Goal: Information Seeking & Learning: Understand process/instructions

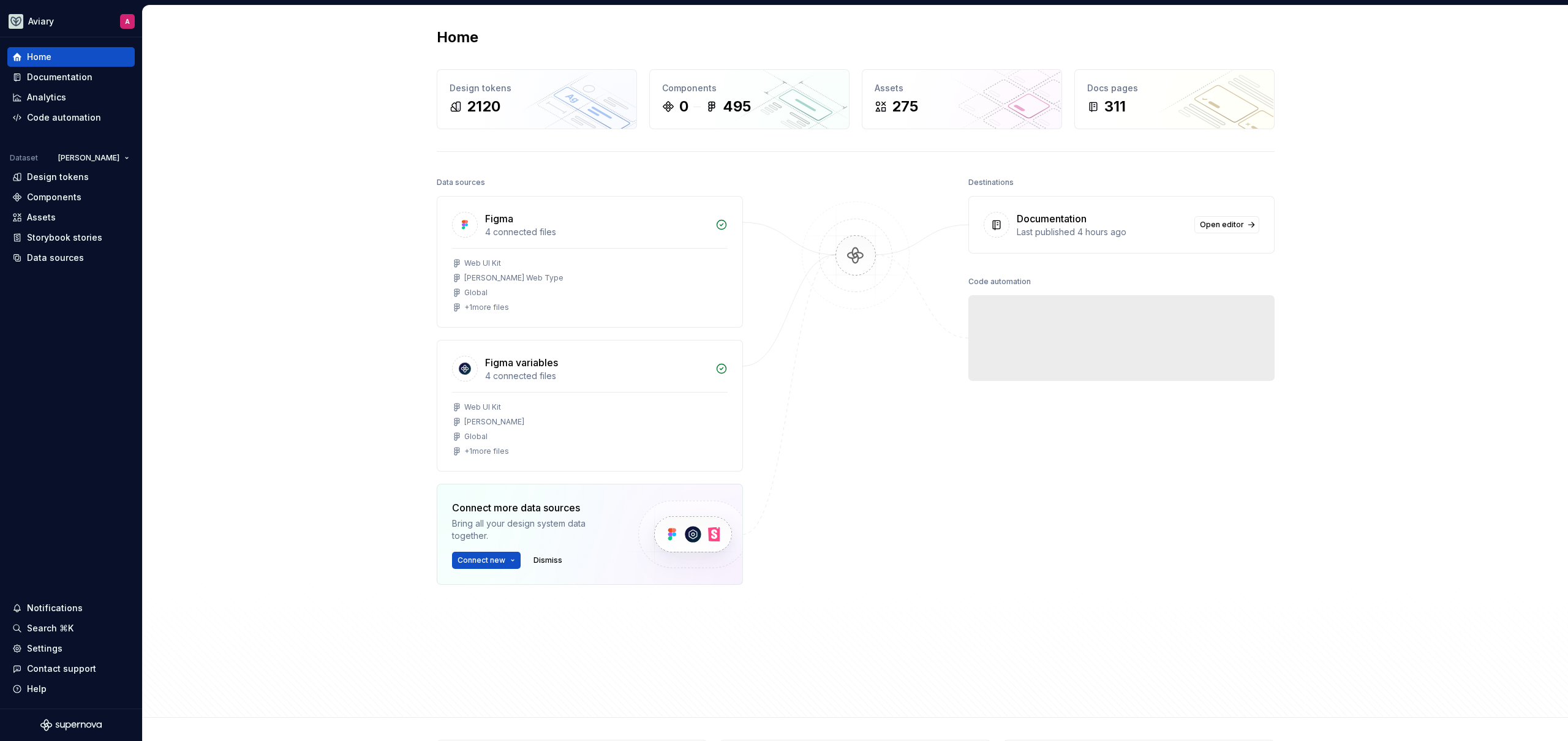
click at [293, 378] on div "Home Design tokens 2120 Components 0 495 Assets 275 Docs pages 311 Data sources…" at bounding box center [855, 361] width 1425 height 712
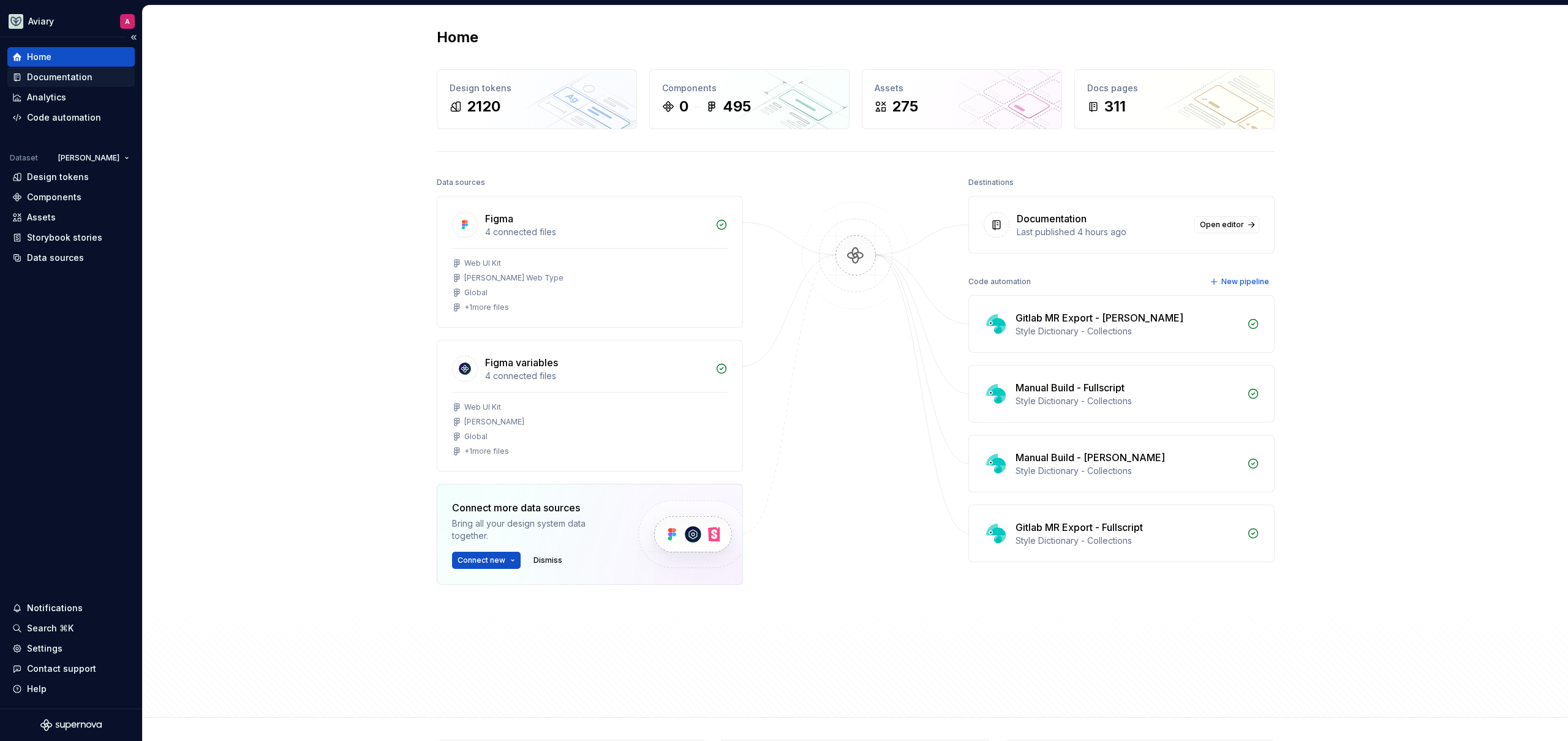
click at [69, 74] on div "Documentation" at bounding box center [60, 77] width 66 height 12
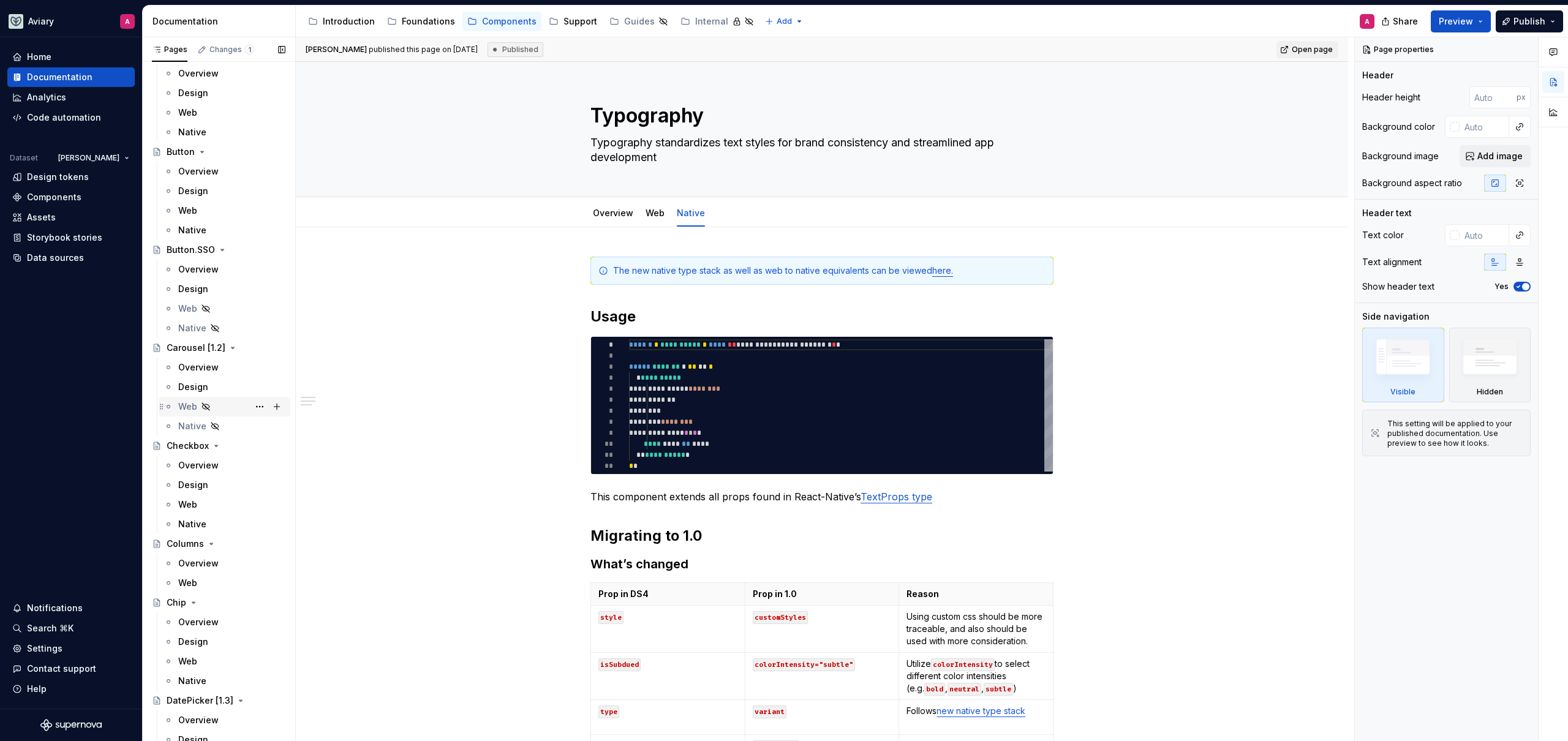
scroll to position [794, 0]
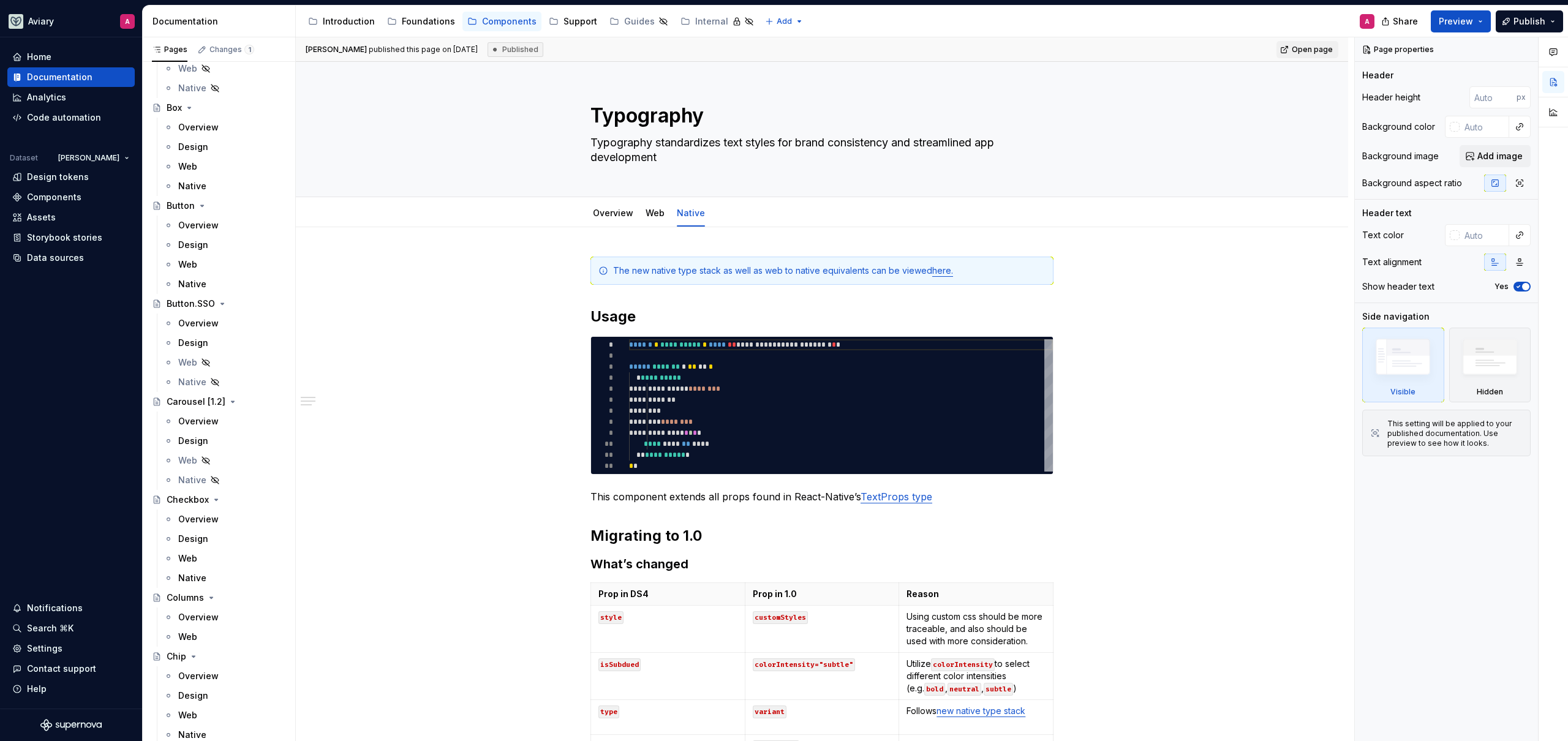
click at [221, 268] on div "Web" at bounding box center [231, 265] width 107 height 12
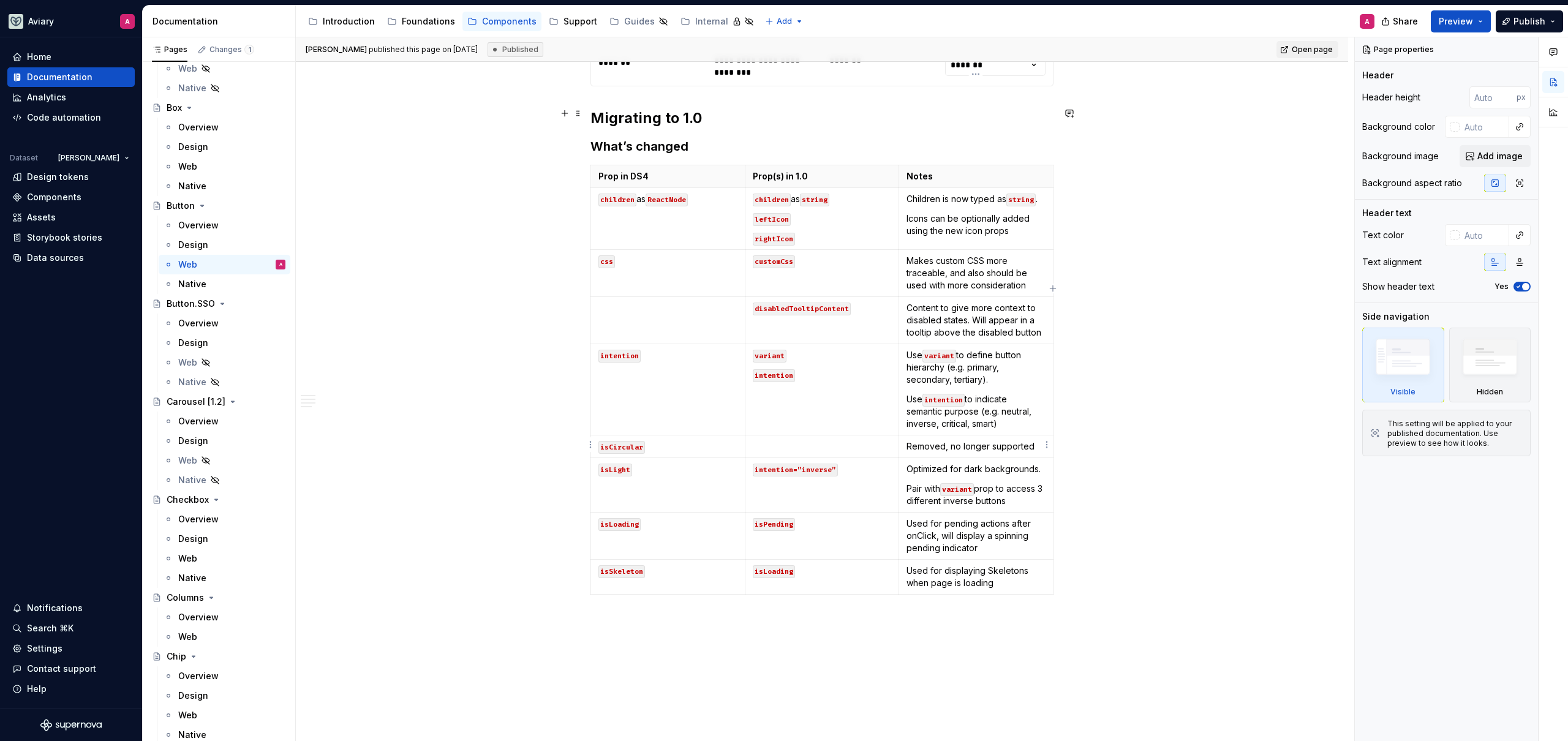
scroll to position [1426, 0]
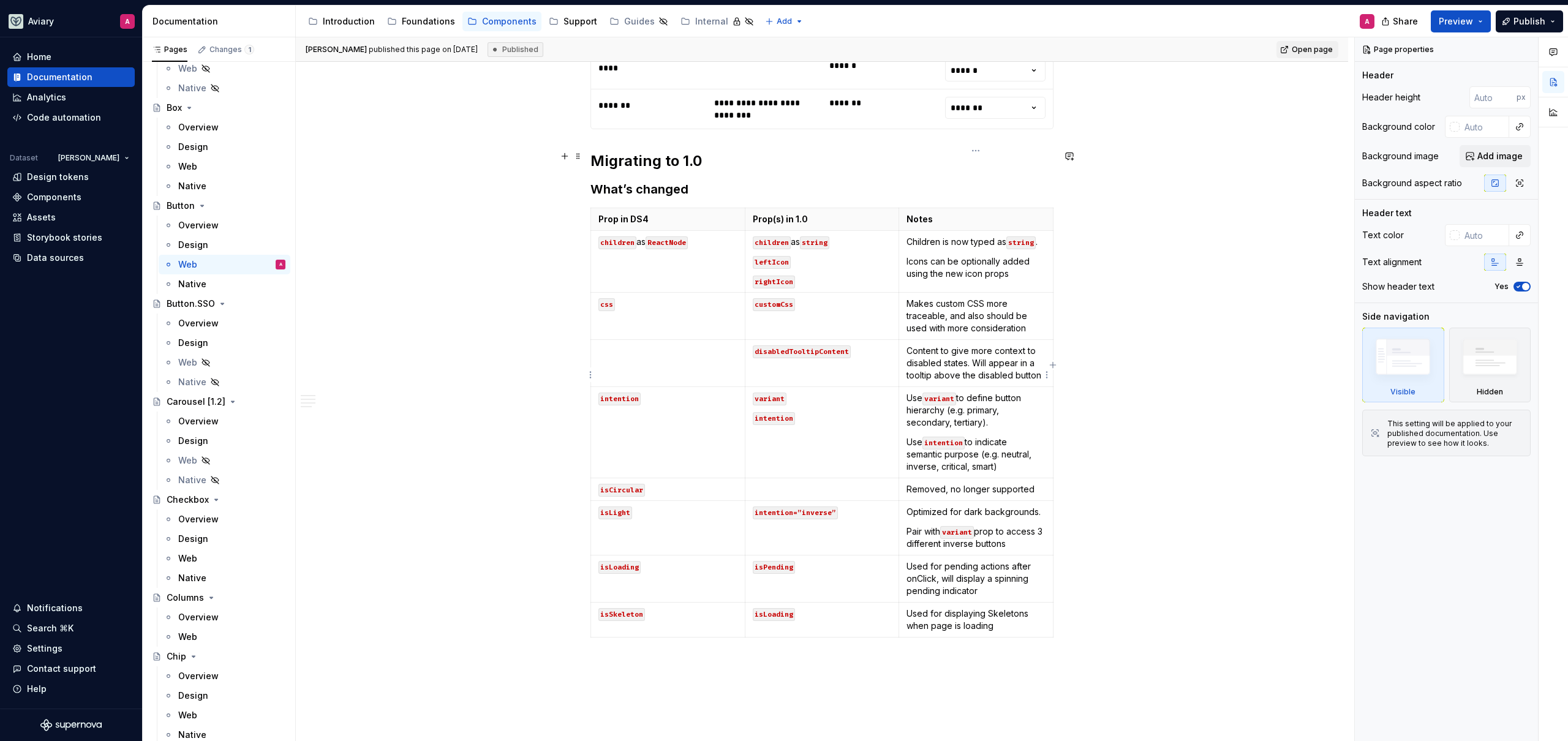
click at [1010, 436] on p "Use intention to indicate semantic purpose (e.g. neutral, inverse, critical, sm…" at bounding box center [976, 454] width 139 height 36
type textarea "*"
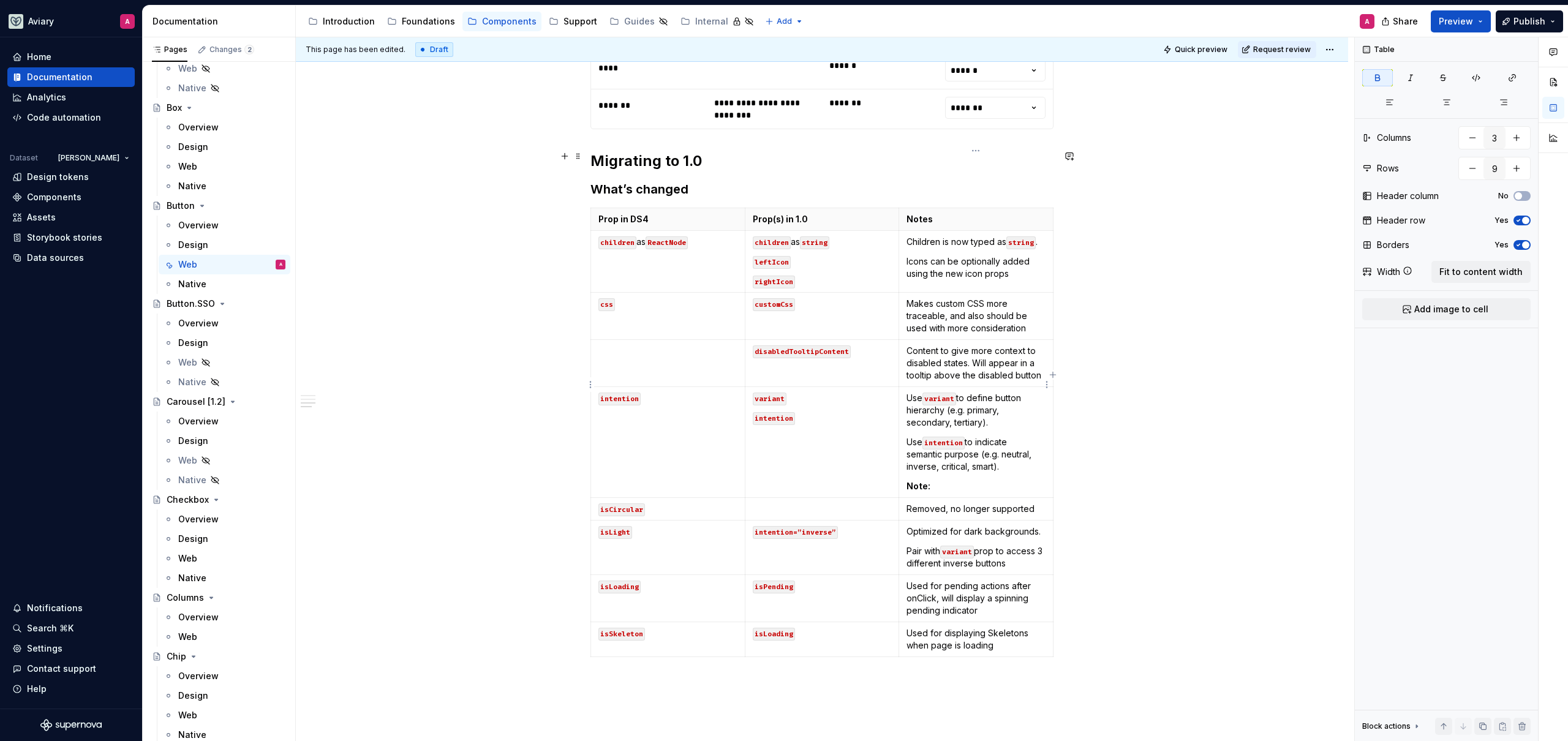
click at [976, 480] on p "Note:" at bounding box center [976, 486] width 139 height 12
click at [1027, 480] on p "Note: a critical tertiary button" at bounding box center [976, 486] width 139 height 12
type textarea "*"
